Goal: Navigation & Orientation: Find specific page/section

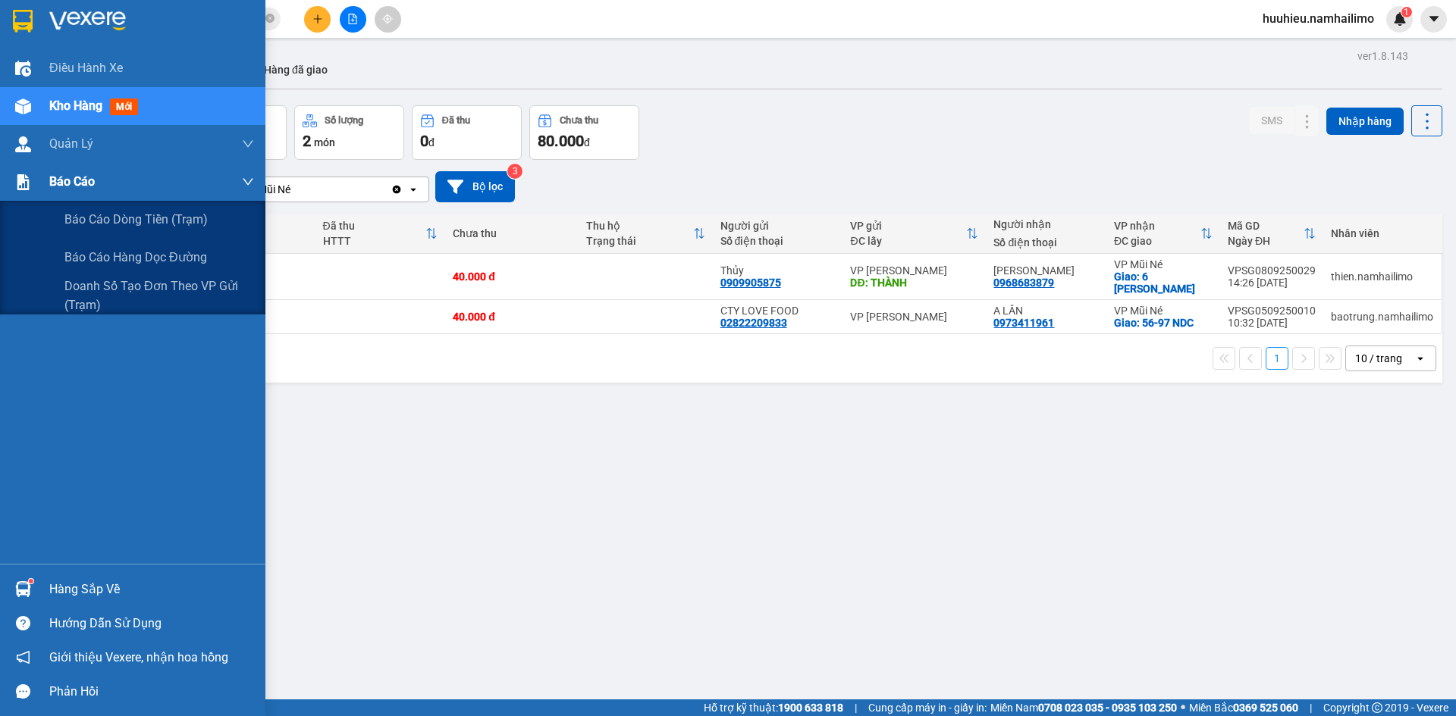
click at [86, 188] on span "Báo cáo" at bounding box center [71, 181] width 45 height 19
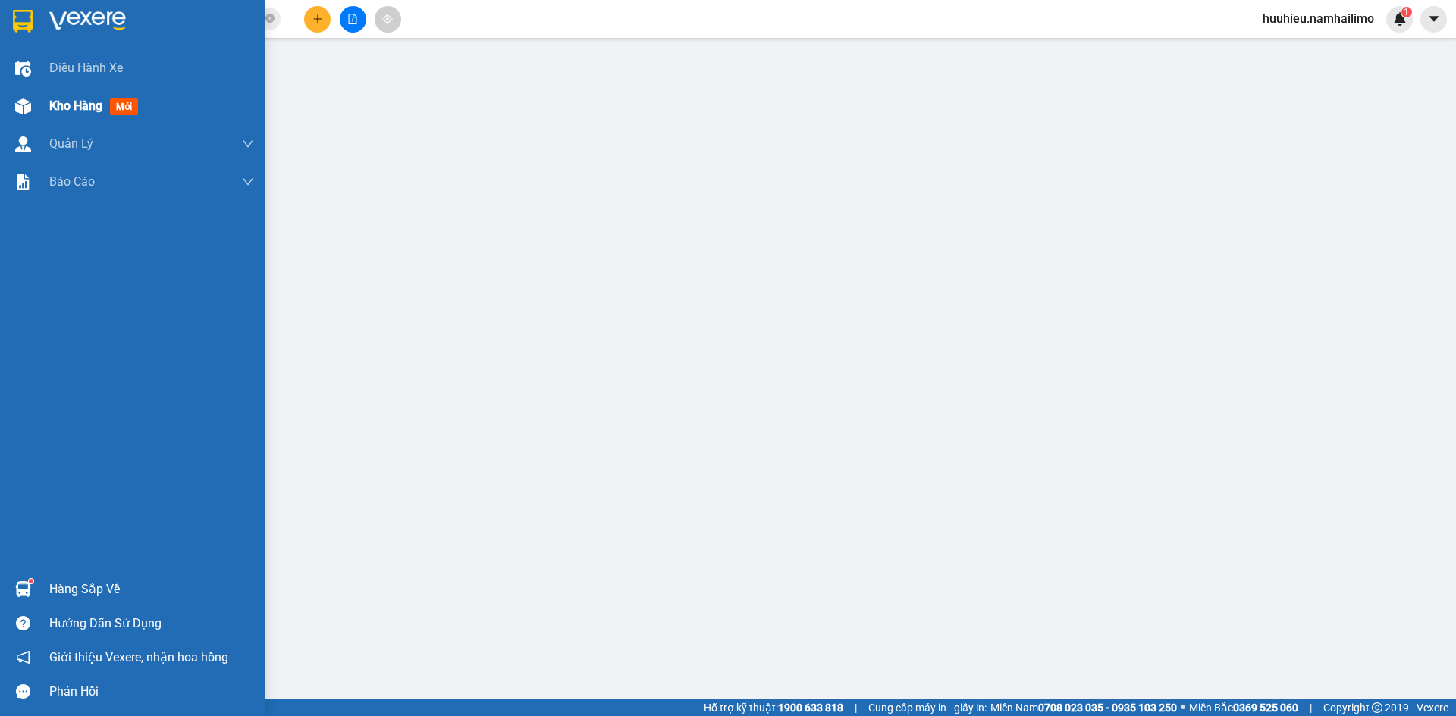
click at [56, 107] on span "Kho hàng" at bounding box center [75, 106] width 53 height 14
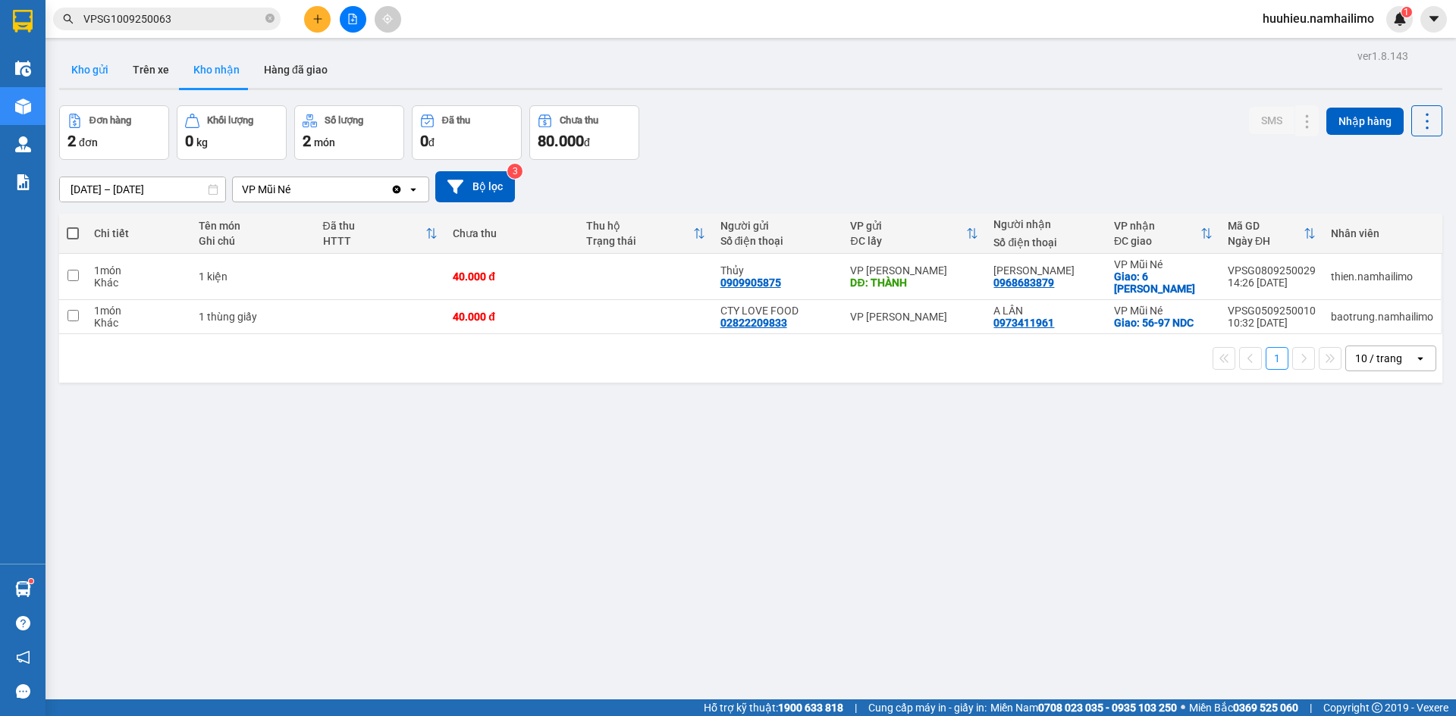
click at [109, 65] on button "Kho gửi" at bounding box center [89, 70] width 61 height 36
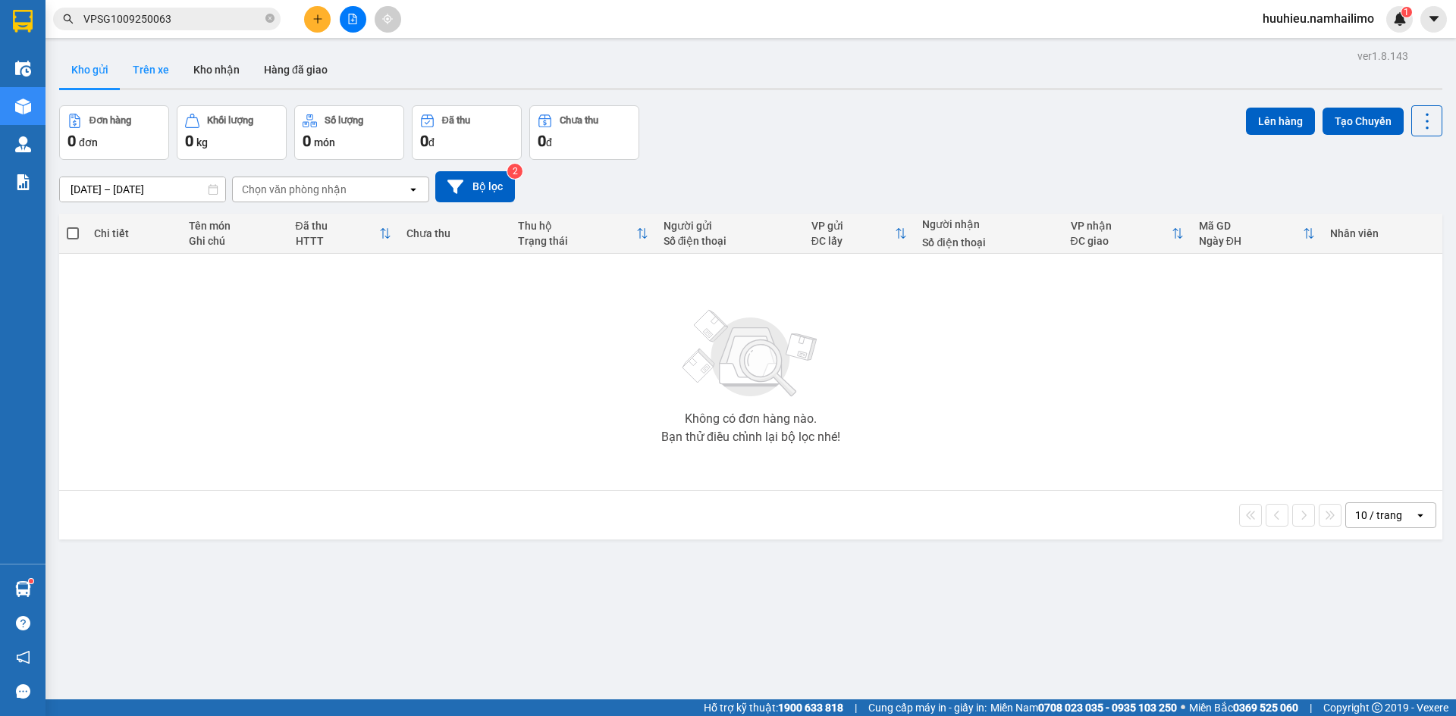
click at [141, 71] on button "Trên xe" at bounding box center [151, 70] width 61 height 36
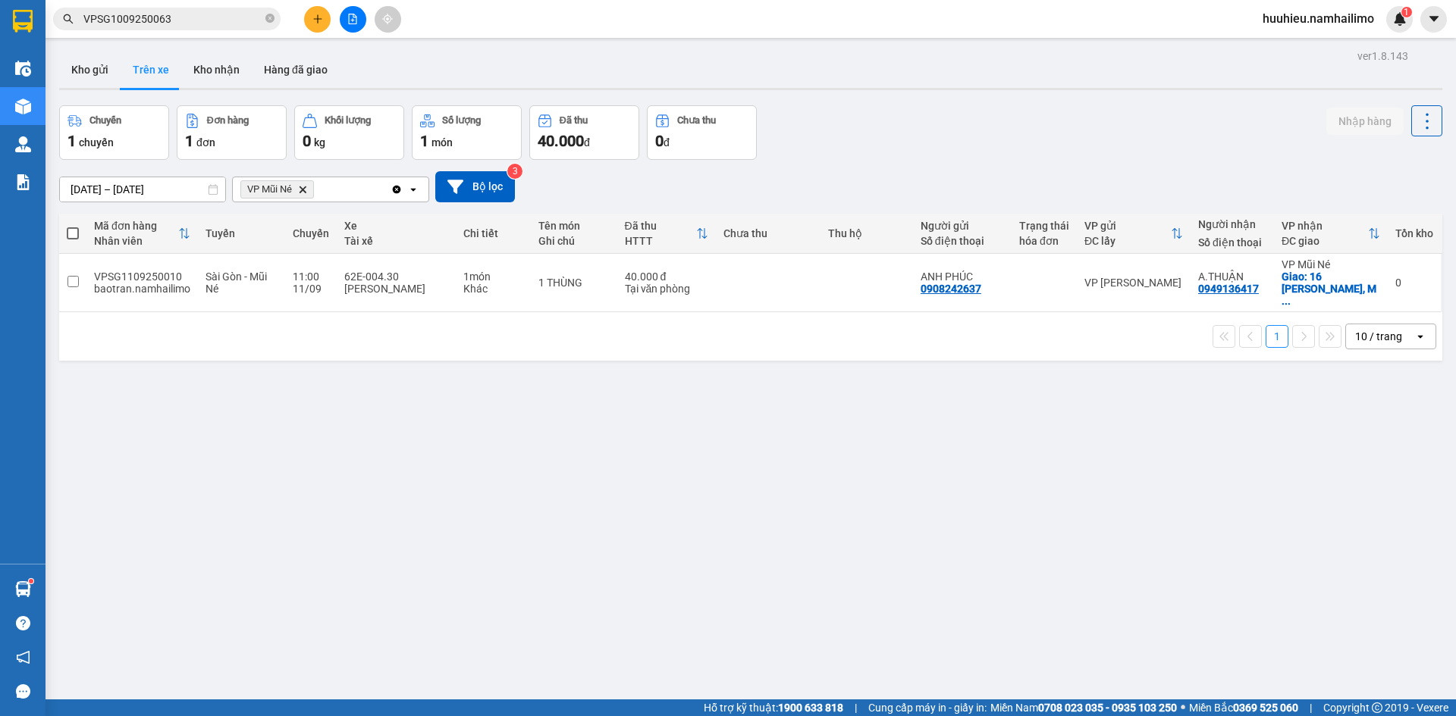
click at [302, 193] on icon "Delete" at bounding box center [302, 189] width 9 height 9
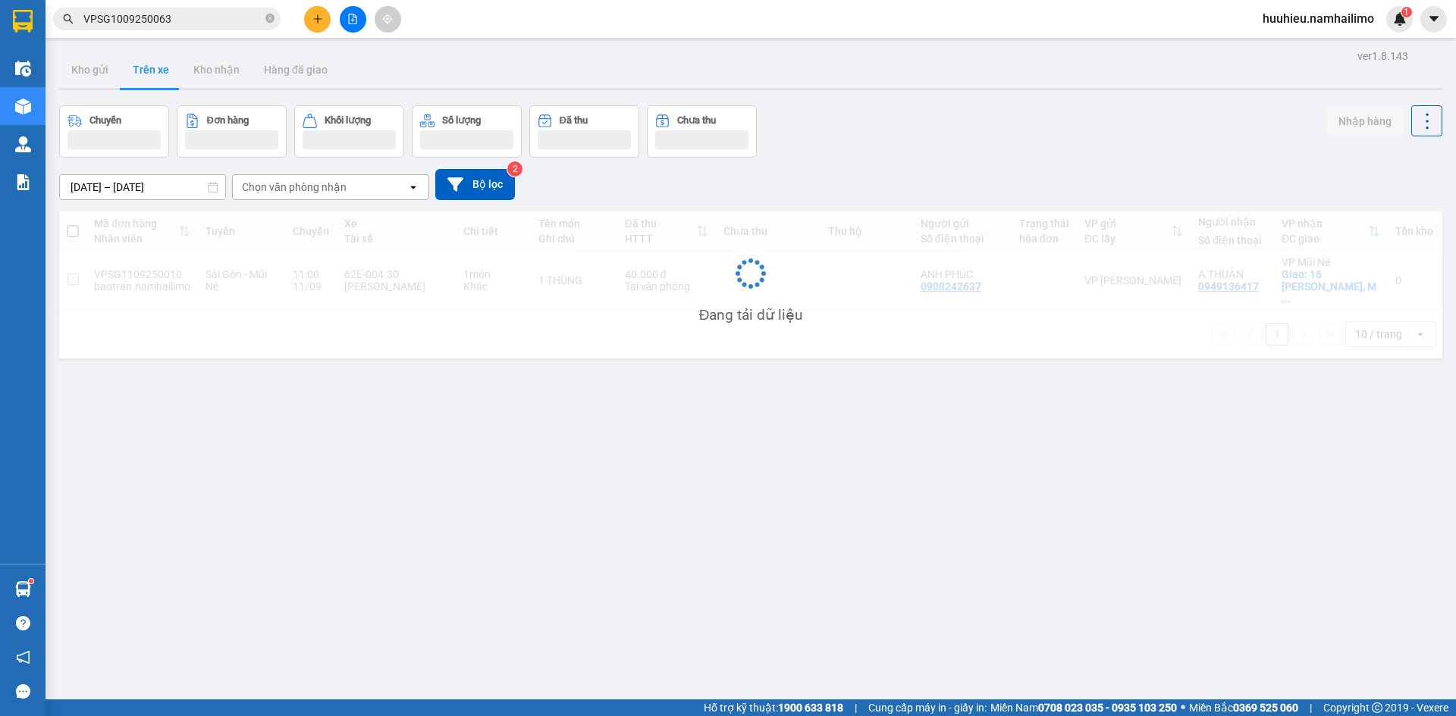
click at [302, 193] on div "Chọn văn phòng nhận" at bounding box center [294, 187] width 105 height 15
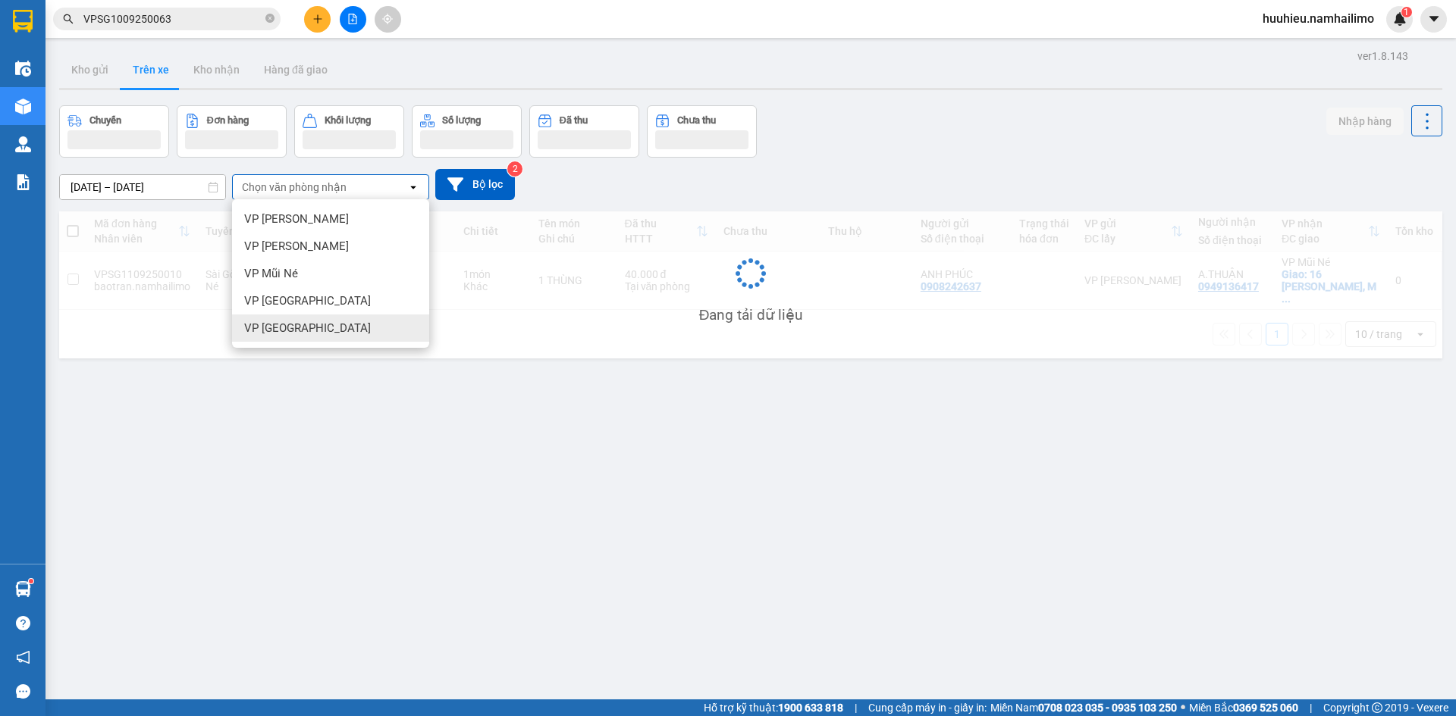
click at [294, 319] on div "VP [GEOGRAPHIC_DATA]" at bounding box center [330, 328] width 197 height 27
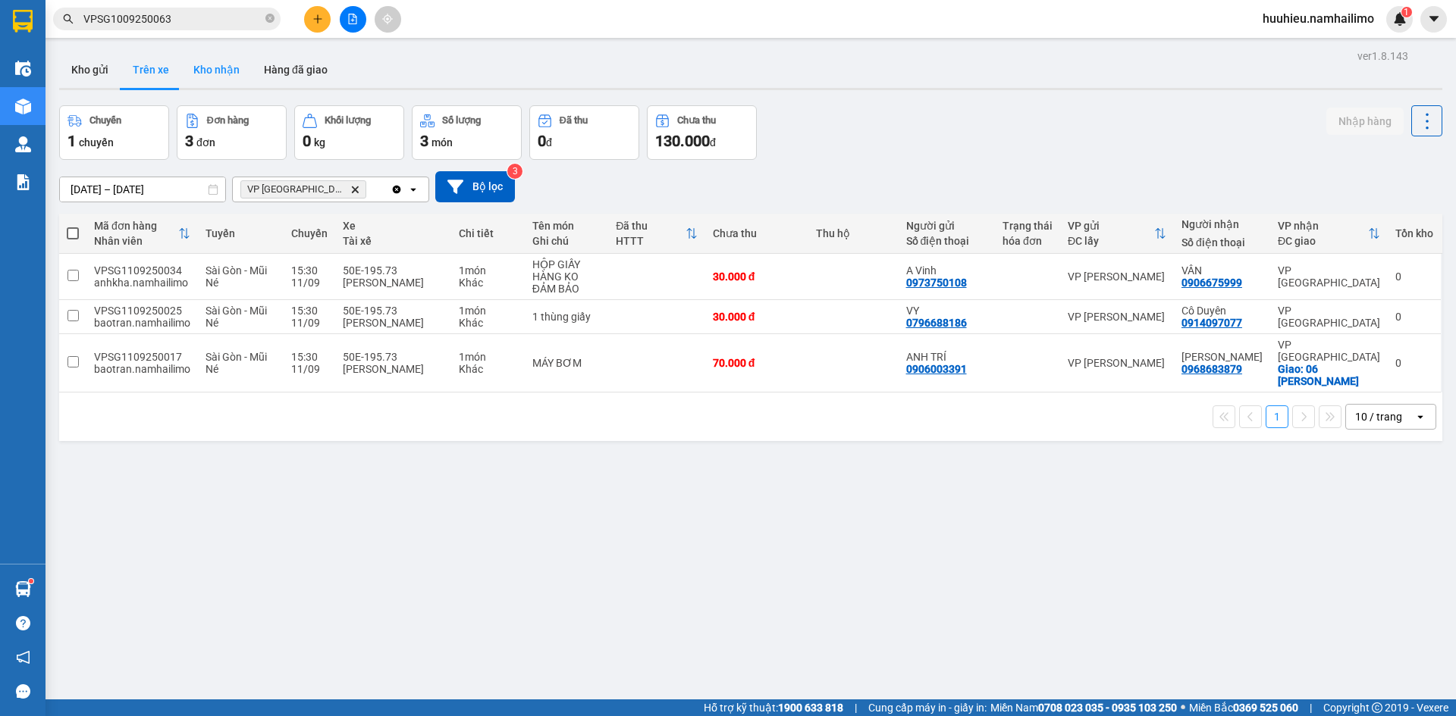
click at [204, 68] on button "Kho nhận" at bounding box center [216, 70] width 71 height 36
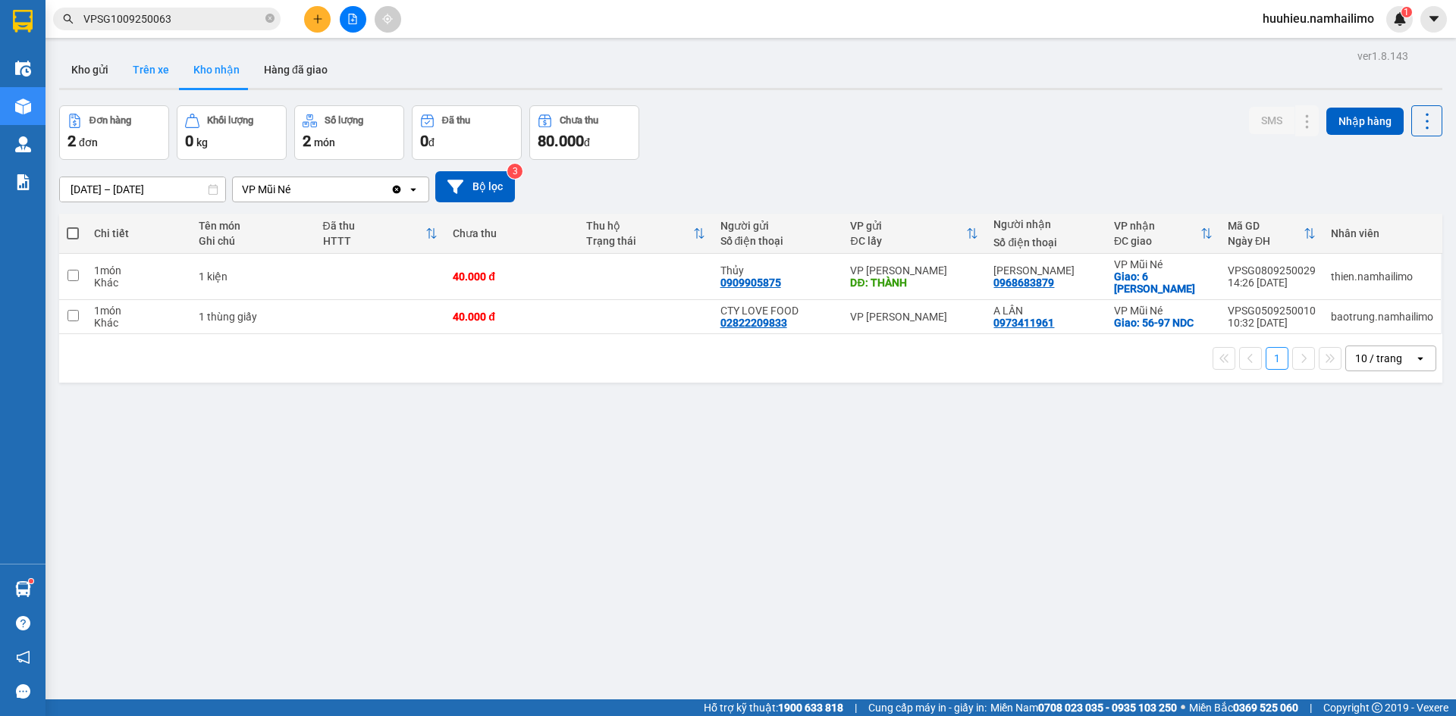
click at [161, 80] on button "Trên xe" at bounding box center [151, 70] width 61 height 36
type input "[DATE] – [DATE]"
